Goal: Submit feedback/report problem

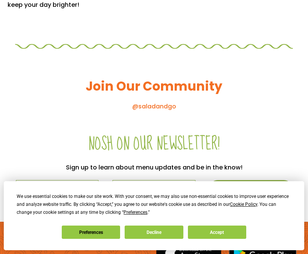
scroll to position [762, 0]
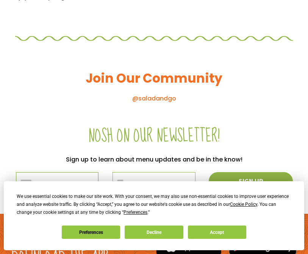
click at [77, 172] on input "email" at bounding box center [57, 181] width 83 height 19
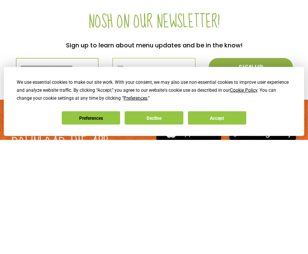
type input "**********"
click at [155, 172] on input "text" at bounding box center [154, 181] width 83 height 19
type input "*"
click at [96, 172] on input "**********" at bounding box center [57, 181] width 83 height 19
type input "*"
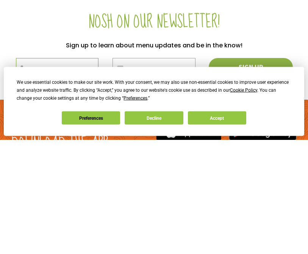
click at [71, 172] on input "*" at bounding box center [57, 181] width 83 height 19
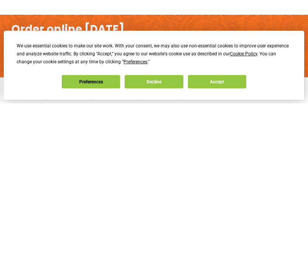
scroll to position [818, 0]
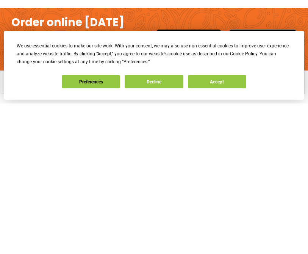
click at [153, 225] on button "Decline" at bounding box center [154, 231] width 58 height 13
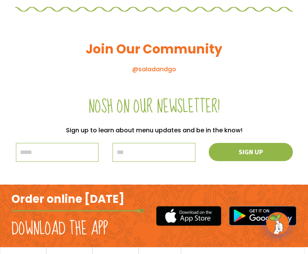
scroll to position [806, 0]
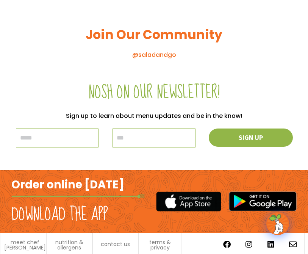
click at [284, 46] on div "Join Our Community @saladandgo" at bounding box center [154, 37] width 278 height 66
click at [160, 128] on input "text" at bounding box center [154, 137] width 83 height 19
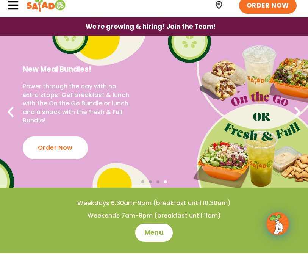
scroll to position [0, 0]
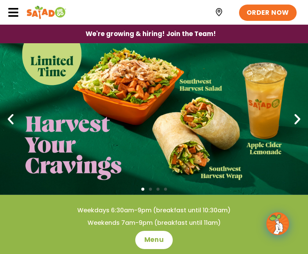
click at [268, 15] on span "ORDER NOW" at bounding box center [268, 12] width 42 height 9
